Goal: Transaction & Acquisition: Purchase product/service

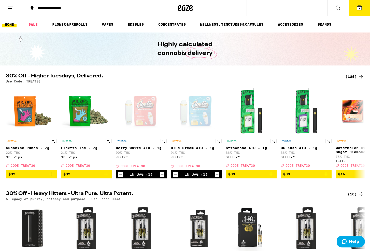
click at [358, 8] on span "3" at bounding box center [359, 8] width 2 height 3
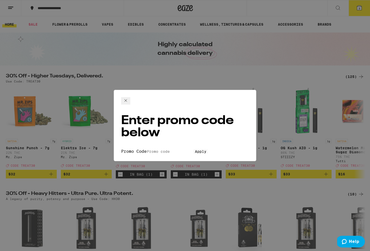
click at [154, 149] on input "Promo Code" at bounding box center [169, 151] width 47 height 5
type input "treat30"
click at [195, 150] on span "Apply" at bounding box center [200, 152] width 11 height 4
click at [129, 99] on icon at bounding box center [125, 101] width 6 height 6
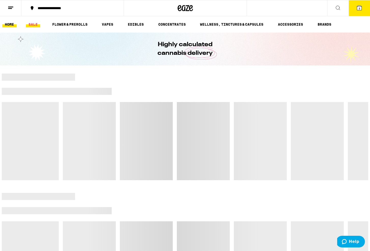
click at [33, 24] on link "SALE" at bounding box center [33, 24] width 14 height 6
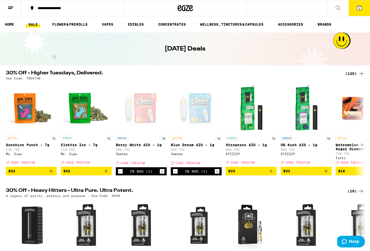
click at [364, 4] on button "3" at bounding box center [358, 8] width 21 height 16
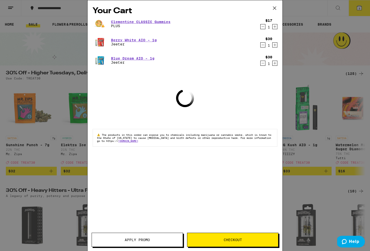
click at [132, 239] on span "Apply Promo" at bounding box center [137, 240] width 25 height 4
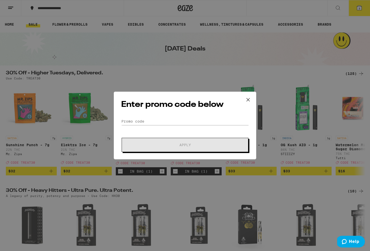
click at [149, 117] on div "Enter promo code below Promo Code Apply" at bounding box center [185, 126] width 142 height 68
click at [162, 121] on input "Promo Code" at bounding box center [185, 122] width 128 height 8
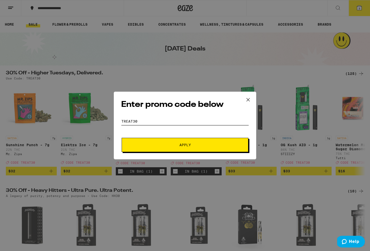
type input "treat30"
click at [164, 145] on span "Apply" at bounding box center [184, 145] width 91 height 4
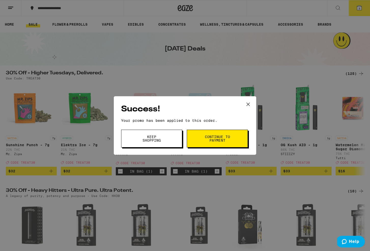
click at [221, 138] on span "Continue to payment" at bounding box center [217, 138] width 26 height 7
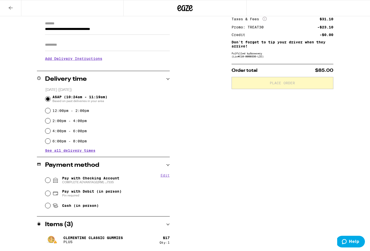
scroll to position [73, 0]
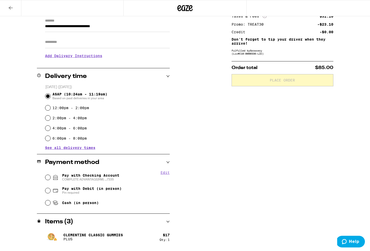
click at [72, 176] on span "Pay with Checking Account COMPLETE ADVANTAGE(RM) ...7335" at bounding box center [90, 178] width 57 height 8
click at [50, 176] on input "Pay with Checking Account COMPLETE ADVANTAGE(RM) ...7335" at bounding box center [47, 177] width 5 height 5
radio input "true"
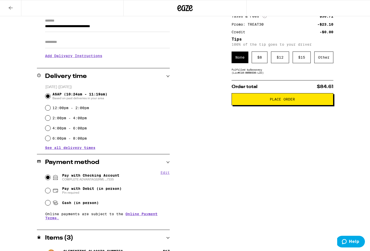
click at [288, 101] on span "Place Order" at bounding box center [281, 100] width 25 height 4
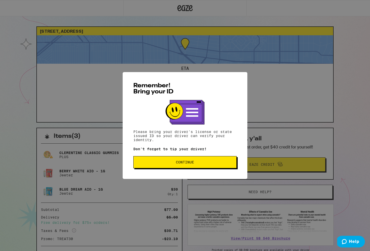
click at [172, 164] on span "Continue" at bounding box center [184, 163] width 95 height 4
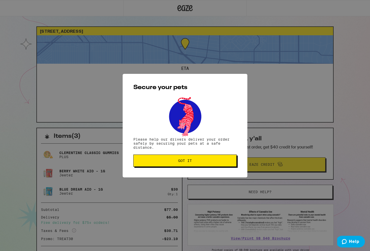
click at [170, 165] on button "Got it" at bounding box center [184, 161] width 103 height 12
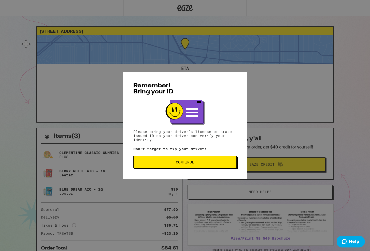
click at [176, 160] on button "Continue" at bounding box center [184, 162] width 103 height 12
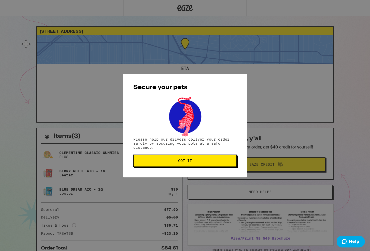
click at [177, 163] on span "Got it" at bounding box center [184, 161] width 95 height 4
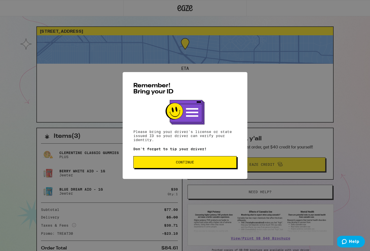
click at [207, 164] on span "Continue" at bounding box center [184, 163] width 95 height 4
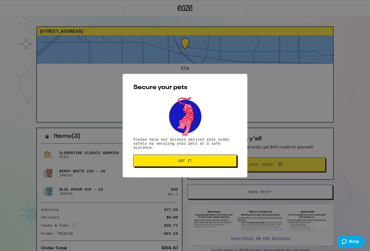
click at [207, 165] on button "Got it" at bounding box center [184, 161] width 103 height 12
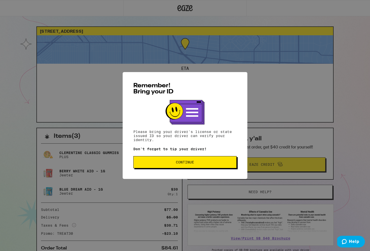
click at [213, 166] on button "Continue" at bounding box center [184, 162] width 103 height 12
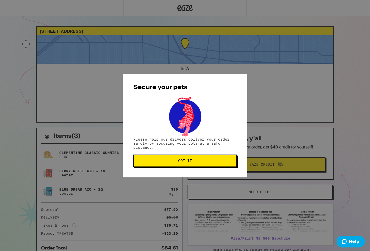
click at [213, 166] on button "Got it" at bounding box center [184, 161] width 103 height 12
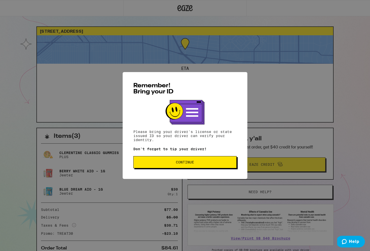
click at [213, 168] on button "Continue" at bounding box center [184, 162] width 103 height 12
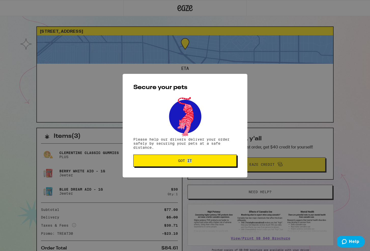
click at [213, 168] on div "Secure your pets Please help our drivers deliver your order safely by securing …" at bounding box center [184, 126] width 125 height 104
click at [200, 162] on span "Got it" at bounding box center [184, 161] width 95 height 4
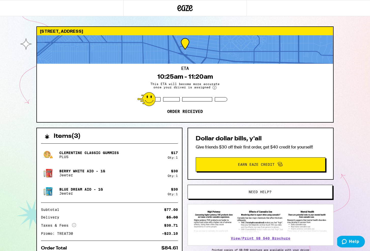
click at [20, 77] on div "621 S Sweetzer Ave Los Angeles 90048 ETA 10:25am - 11:20am This ETA will become…" at bounding box center [185, 138] width 370 height 277
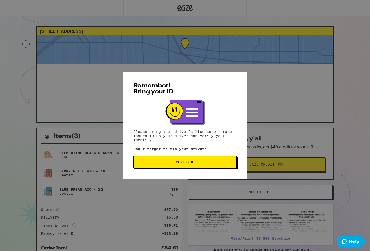
click at [197, 165] on button "Continue" at bounding box center [184, 162] width 103 height 12
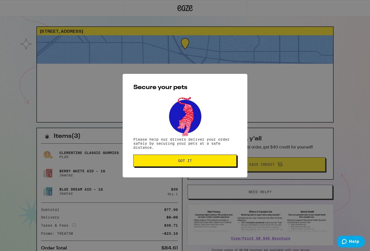
click at [195, 163] on span "Got it" at bounding box center [184, 161] width 95 height 4
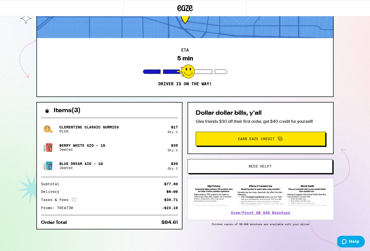
scroll to position [27, 0]
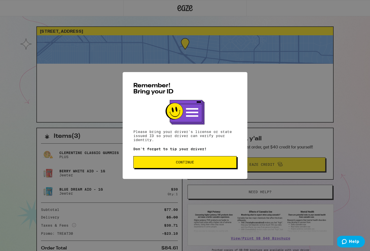
click at [177, 166] on button "Continue" at bounding box center [184, 162] width 103 height 12
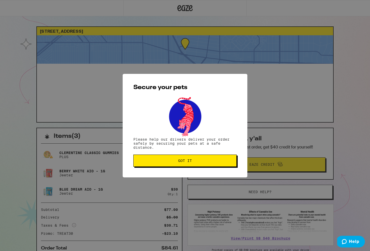
click at [168, 164] on button "Got it" at bounding box center [184, 161] width 103 height 12
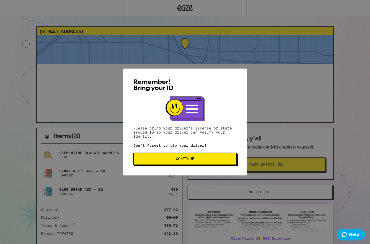
click at [217, 161] on span "Continue" at bounding box center [184, 159] width 95 height 4
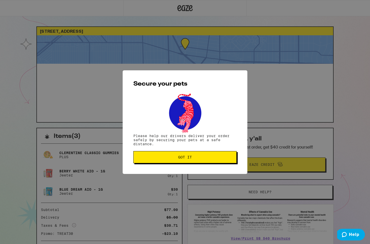
click at [217, 161] on button "Got it" at bounding box center [184, 157] width 103 height 12
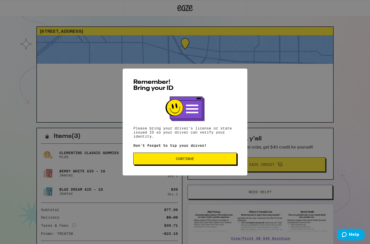
click at [190, 161] on span "Continue" at bounding box center [185, 159] width 18 height 4
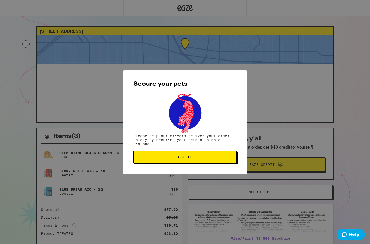
click at [190, 161] on button "Got it" at bounding box center [184, 157] width 103 height 12
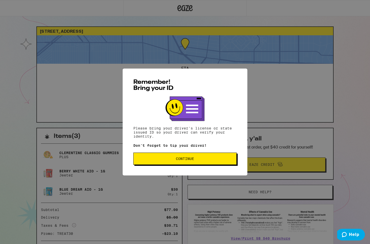
click at [192, 157] on button "Continue" at bounding box center [184, 159] width 103 height 12
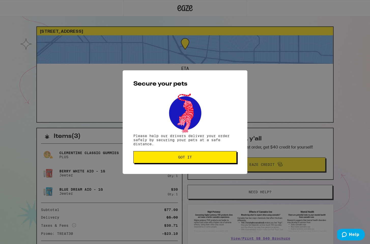
click at [190, 159] on span "Got it" at bounding box center [185, 158] width 14 height 4
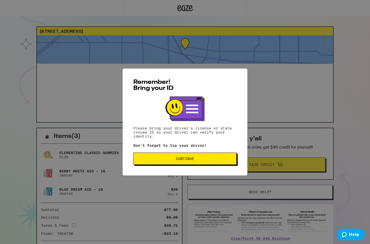
click at [193, 162] on button "Continue" at bounding box center [184, 159] width 103 height 12
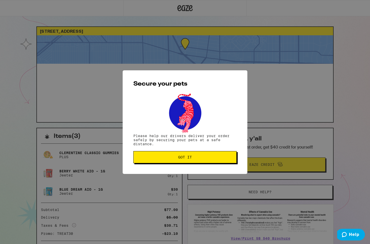
click at [193, 161] on button "Got it" at bounding box center [184, 157] width 103 height 12
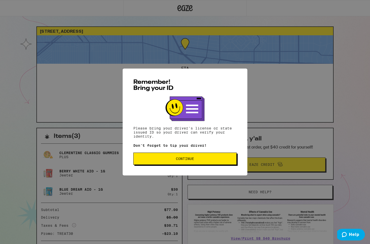
click at [203, 156] on button "Continue" at bounding box center [184, 159] width 103 height 12
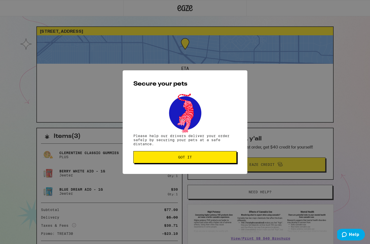
click at [202, 159] on span "Got it" at bounding box center [184, 158] width 95 height 4
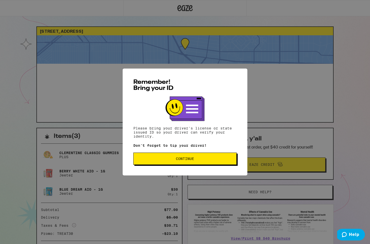
click at [200, 160] on span "Continue" at bounding box center [184, 159] width 95 height 4
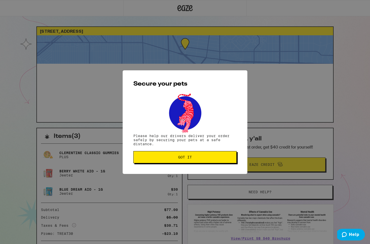
click at [200, 160] on button "Got it" at bounding box center [184, 157] width 103 height 12
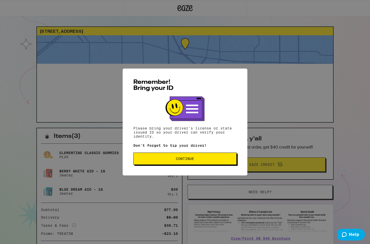
drag, startPoint x: 216, startPoint y: 168, endPoint x: 216, endPoint y: 165, distance: 3.0
click at [216, 168] on div "Remember! Bring your ID Please bring your driver's license or state issued ID s…" at bounding box center [184, 122] width 125 height 107
click at [216, 165] on button "Continue" at bounding box center [184, 159] width 103 height 12
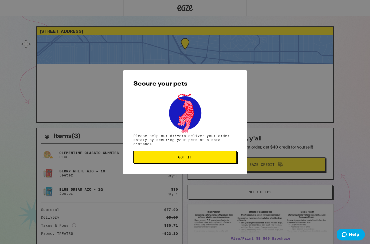
click at [216, 159] on span "Got it" at bounding box center [184, 158] width 95 height 4
